Goal: Find contact information: Find contact information

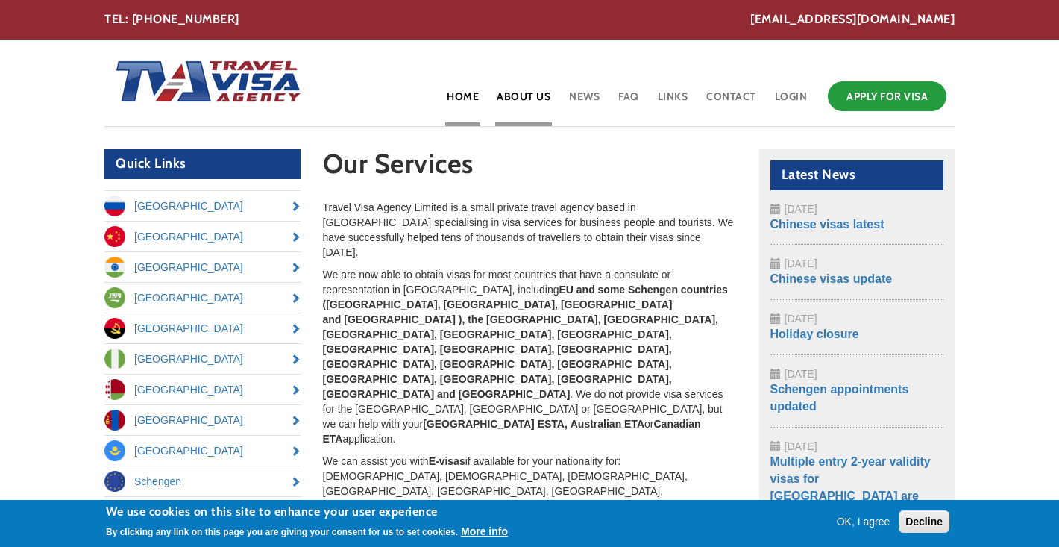
click at [539, 95] on link "About Us" at bounding box center [523, 102] width 57 height 48
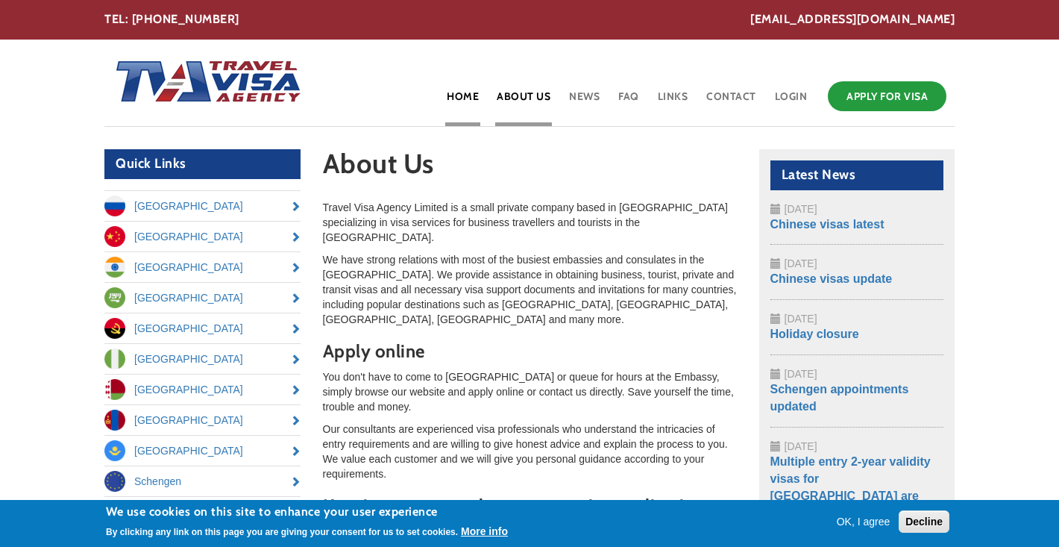
click at [465, 91] on link "Home" at bounding box center [462, 102] width 35 height 48
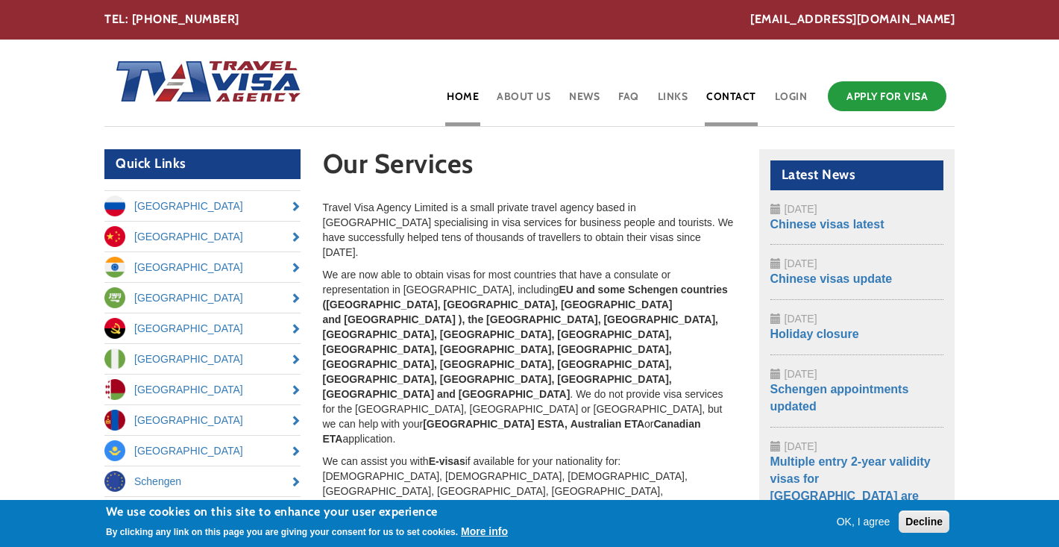
click at [738, 98] on link "Contact" at bounding box center [731, 102] width 53 height 48
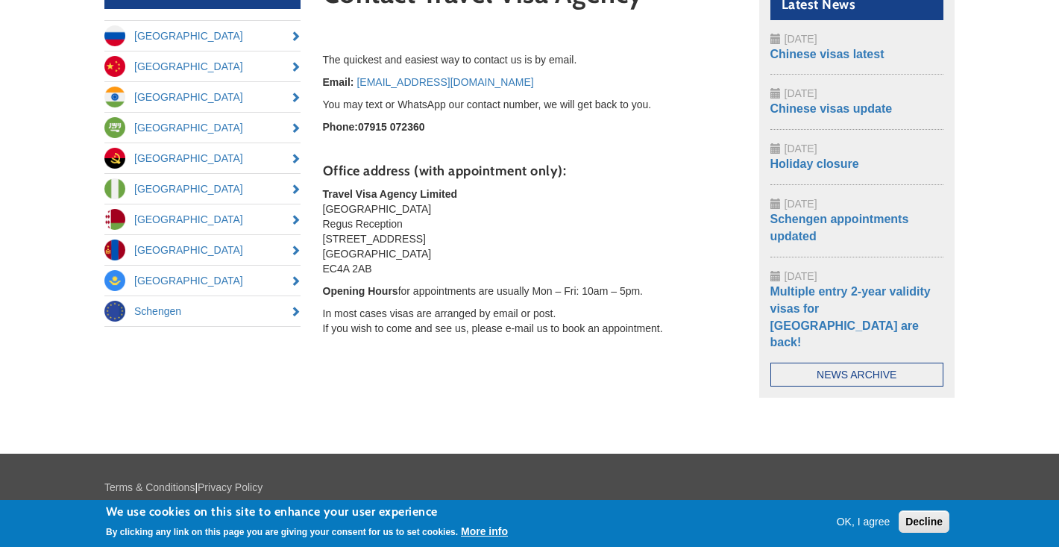
scroll to position [172, 0]
